Goal: Information Seeking & Learning: Learn about a topic

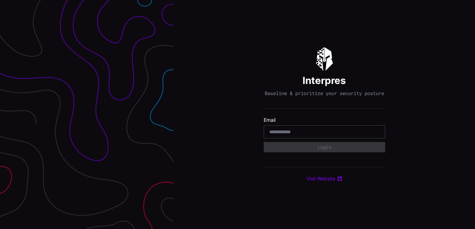
click at [305, 132] on div at bounding box center [324, 131] width 121 height 13
click at [301, 132] on input "email" at bounding box center [324, 132] width 110 height 6
type input "**********"
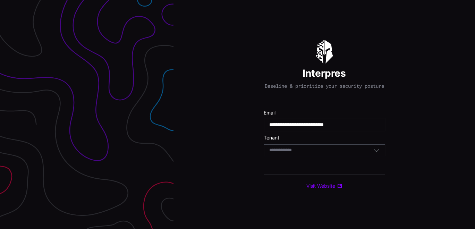
click at [305, 156] on div "Select Tenant" at bounding box center [324, 150] width 121 height 12
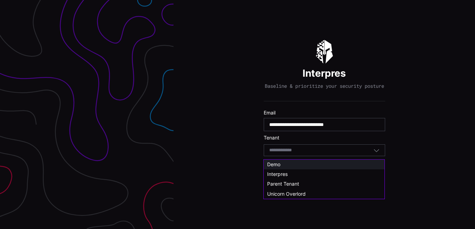
click at [289, 166] on div "Demo" at bounding box center [324, 164] width 114 height 6
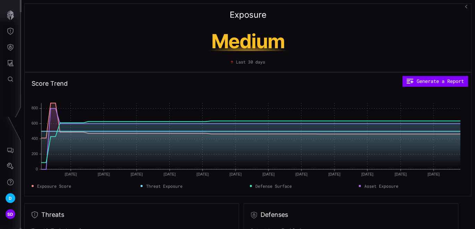
click at [466, 6] on icon "button" at bounding box center [467, 7] width 5 height 5
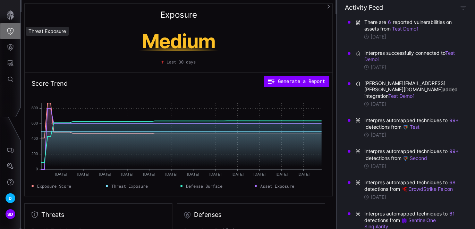
click at [12, 31] on icon "Threat Exposure" at bounding box center [10, 31] width 7 height 7
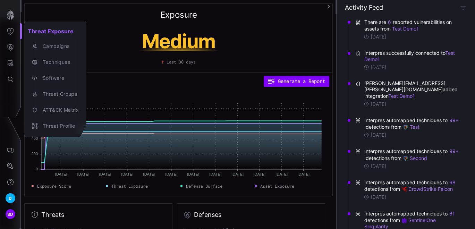
click at [103, 30] on div at bounding box center [237, 114] width 475 height 229
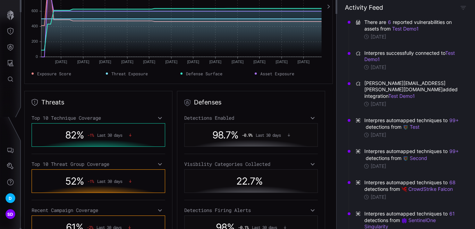
scroll to position [116, 0]
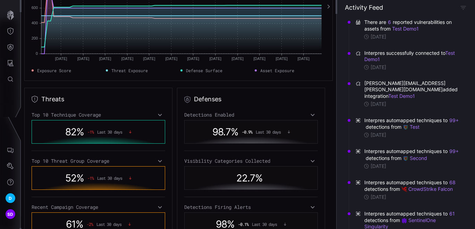
click at [158, 114] on icon at bounding box center [160, 115] width 4 height 2
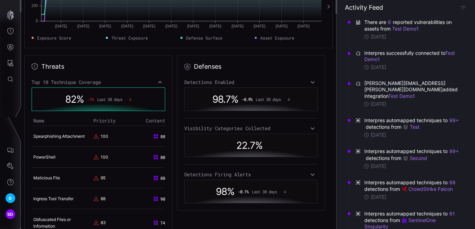
scroll to position [193, 0]
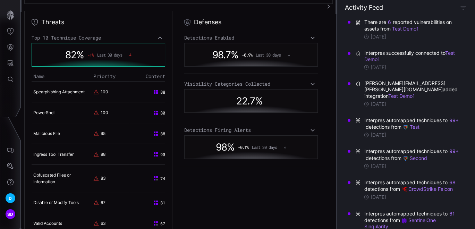
click at [158, 37] on icon at bounding box center [160, 38] width 5 height 6
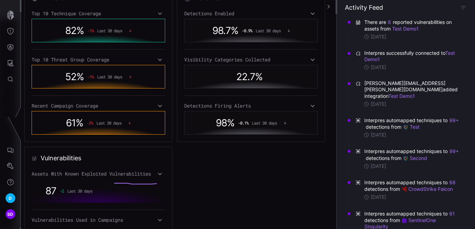
scroll to position [0, 0]
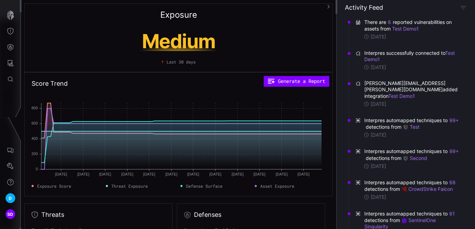
click at [329, 7] on icon "button" at bounding box center [328, 6] width 5 height 5
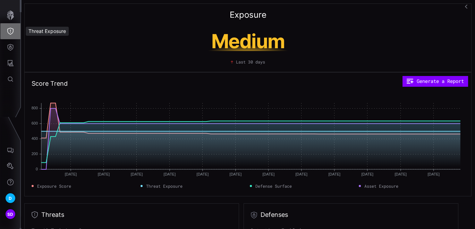
click at [9, 30] on icon "Threat Exposure" at bounding box center [10, 31] width 7 height 7
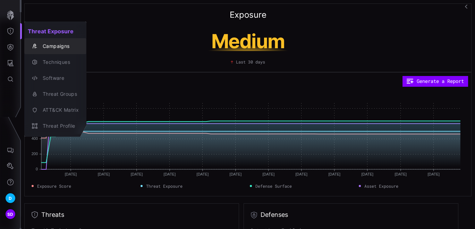
click at [56, 47] on div "Campaigns" at bounding box center [59, 46] width 40 height 9
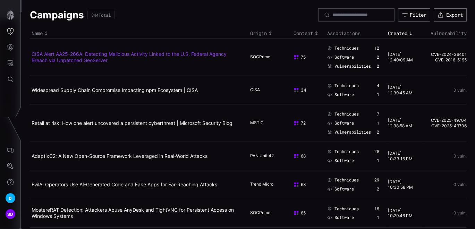
click at [115, 53] on link "CISA Alert AA25-266A: Detecting Malicious Activity Linked to the U.S. Federal A…" at bounding box center [129, 57] width 195 height 12
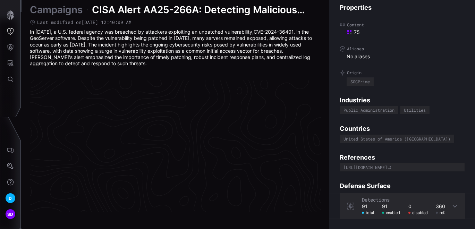
scroll to position [1499, 378]
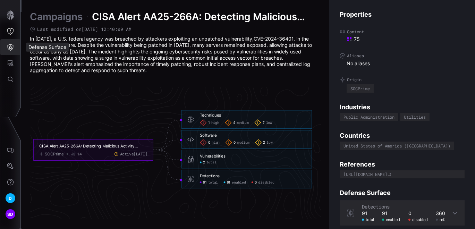
click at [11, 46] on icon "Defense Surface" at bounding box center [11, 47] width 6 height 7
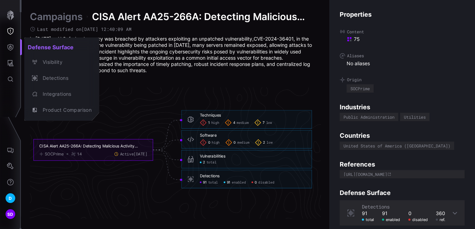
click at [7, 60] on div at bounding box center [237, 114] width 475 height 229
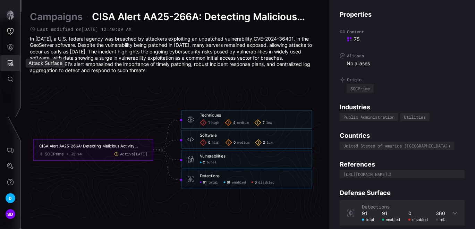
click at [9, 60] on icon "Attack Surface" at bounding box center [10, 63] width 7 height 7
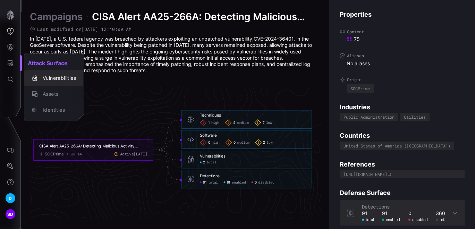
click at [57, 75] on div "Vulnerabilities" at bounding box center [57, 78] width 37 height 9
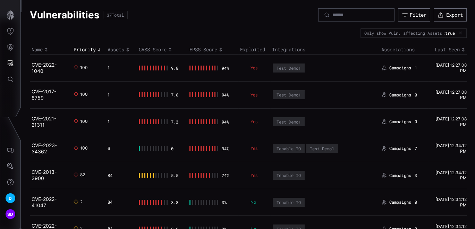
click at [37, 65] on link "CVE-2022-1040" at bounding box center [44, 68] width 25 height 12
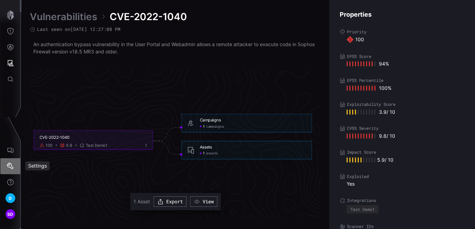
click at [10, 164] on icon "Settings" at bounding box center [10, 166] width 7 height 7
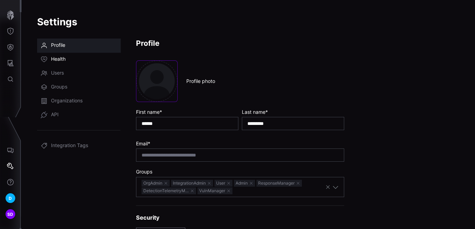
click at [56, 59] on span "Health" at bounding box center [58, 59] width 15 height 7
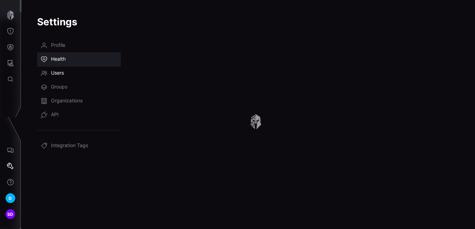
click at [58, 73] on span "Users" at bounding box center [57, 73] width 13 height 7
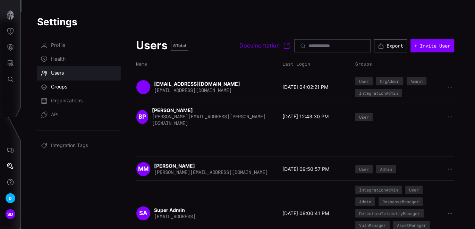
click at [59, 88] on span "Groups" at bounding box center [59, 87] width 16 height 7
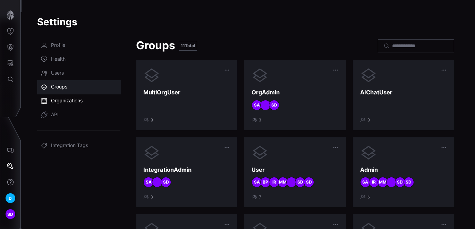
click at [57, 99] on span "Organizations" at bounding box center [67, 101] width 32 height 7
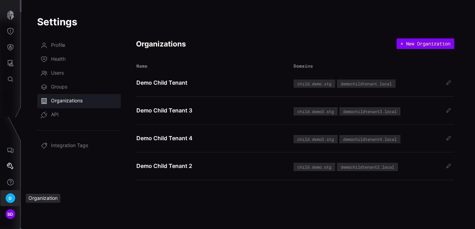
click at [9, 195] on span "D" at bounding box center [10, 198] width 3 height 7
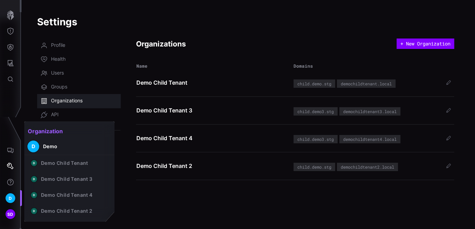
click at [132, 191] on div at bounding box center [237, 114] width 475 height 229
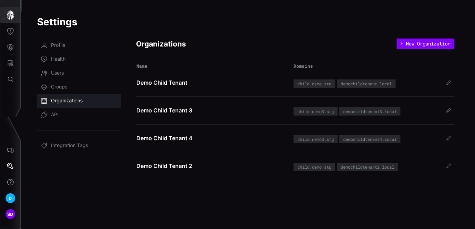
click at [12, 11] on icon "button" at bounding box center [11, 15] width 10 height 10
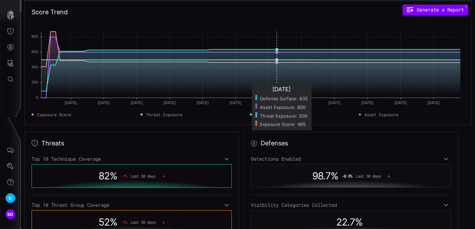
scroll to position [77, 0]
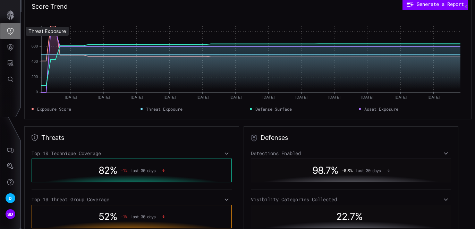
click at [11, 31] on icon "Threat Exposure" at bounding box center [10, 31] width 7 height 7
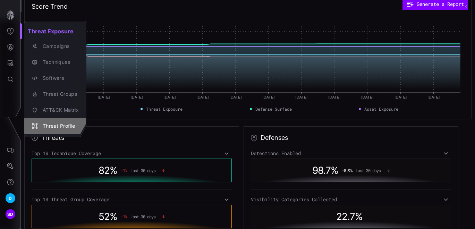
click at [57, 127] on div "Threat Profile" at bounding box center [59, 126] width 40 height 9
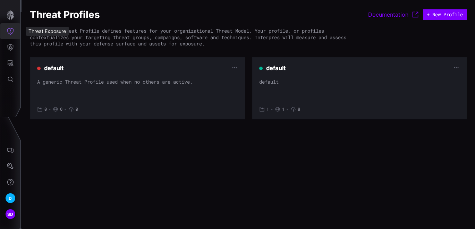
click at [10, 29] on icon "Threat Exposure" at bounding box center [10, 31] width 7 height 7
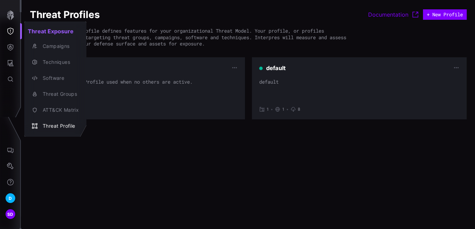
click at [90, 150] on div at bounding box center [237, 114] width 475 height 229
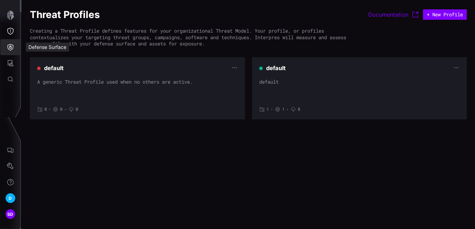
click at [10, 46] on icon "Defense Surface" at bounding box center [11, 47] width 6 height 7
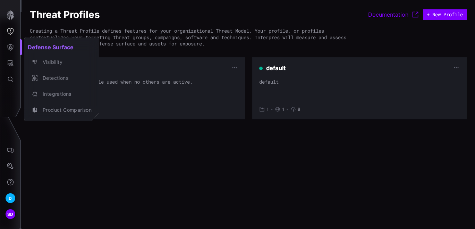
click at [81, 173] on div at bounding box center [237, 114] width 475 height 229
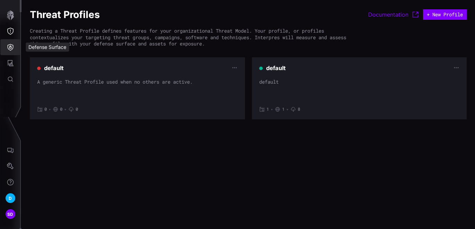
click at [11, 49] on icon "Defense Surface" at bounding box center [10, 47] width 7 height 7
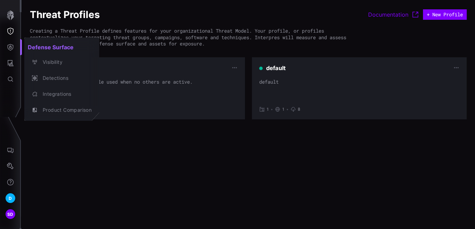
click at [152, 173] on div at bounding box center [237, 114] width 475 height 229
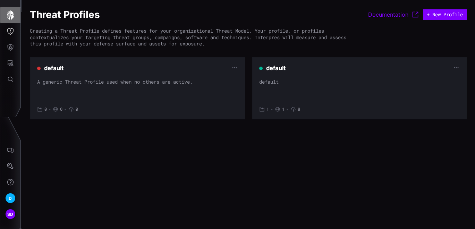
click at [8, 14] on icon "button" at bounding box center [10, 15] width 7 height 10
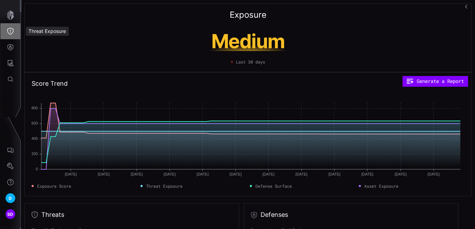
click at [10, 31] on icon "Threat Exposure" at bounding box center [10, 31] width 7 height 7
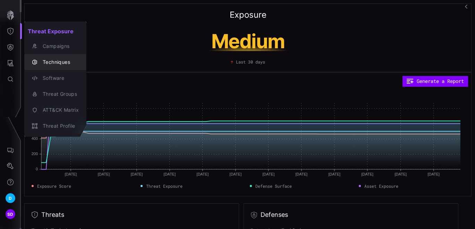
click at [56, 62] on div "Techniques" at bounding box center [59, 62] width 40 height 9
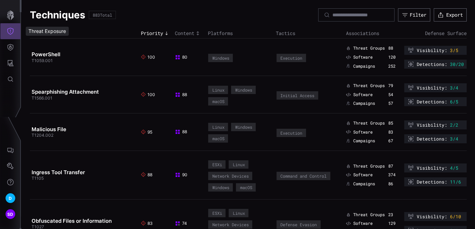
click at [11, 31] on icon "Threat Exposure" at bounding box center [10, 31] width 7 height 7
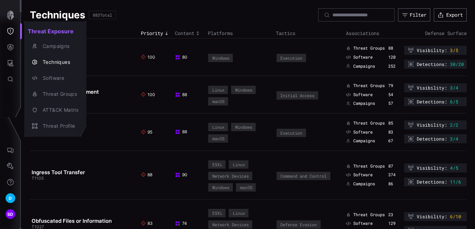
click at [141, 7] on div at bounding box center [237, 114] width 475 height 229
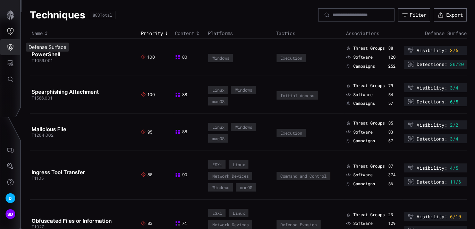
click at [11, 46] on icon "Defense Surface" at bounding box center [10, 47] width 7 height 7
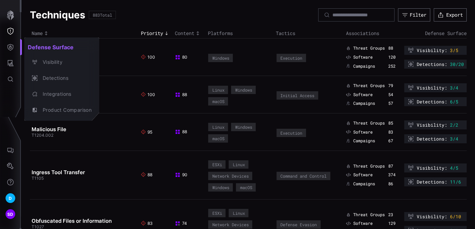
click at [9, 61] on div at bounding box center [237, 114] width 475 height 229
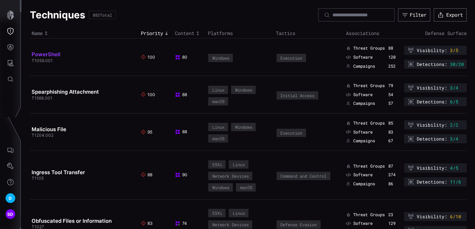
click at [46, 55] on link "PowerShell" at bounding box center [46, 54] width 29 height 7
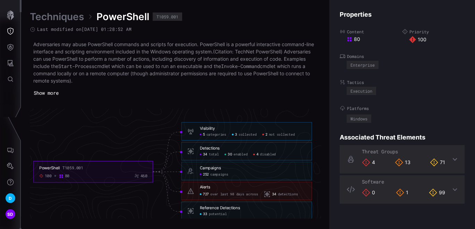
scroll to position [1504, 378]
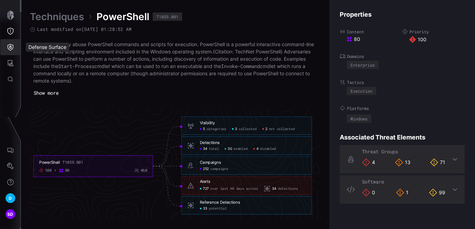
click at [10, 49] on icon "Defense Surface" at bounding box center [10, 47] width 7 height 7
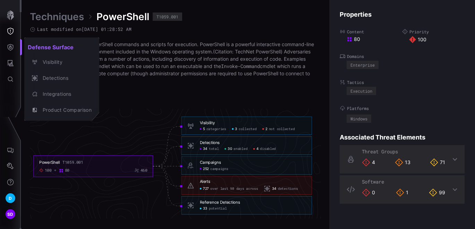
click at [174, 90] on div at bounding box center [237, 114] width 475 height 229
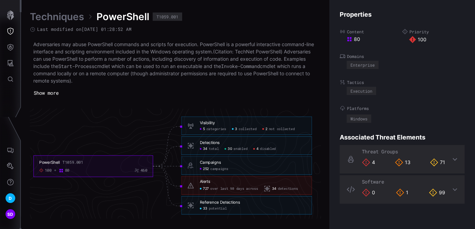
click at [207, 15] on div "Techniques PowerShell T1059.001" at bounding box center [175, 16] width 291 height 12
